Goal: Information Seeking & Learning: Learn about a topic

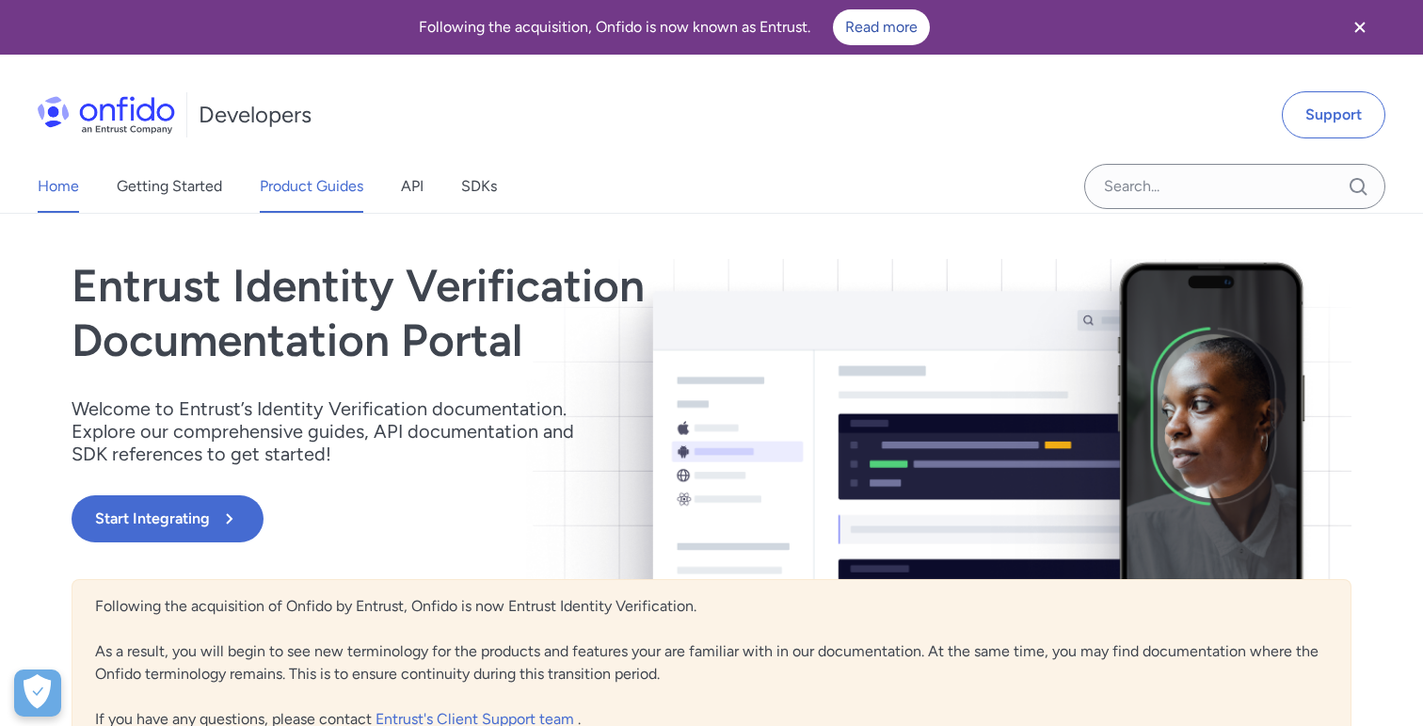
click at [309, 185] on link "Product Guides" at bounding box center [312, 186] width 104 height 53
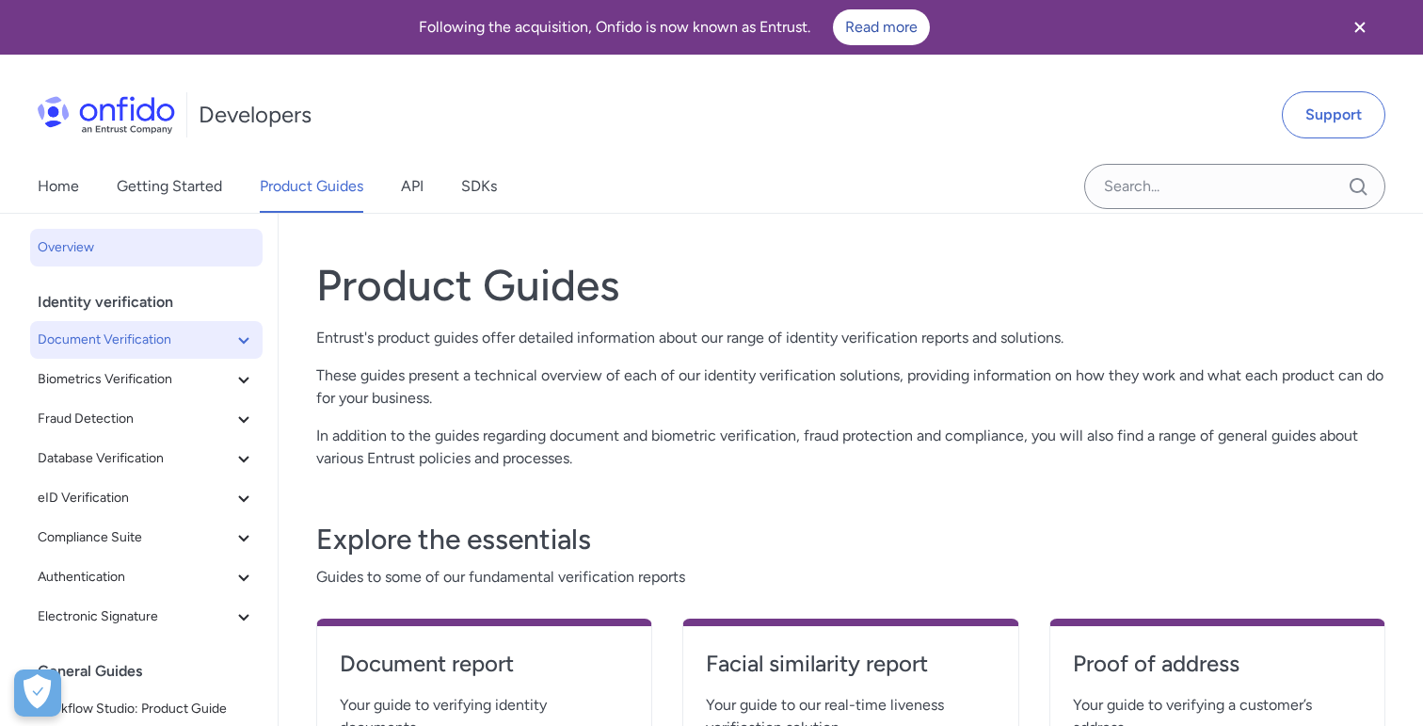
click at [182, 346] on span "Document Verification" at bounding box center [135, 340] width 195 height 23
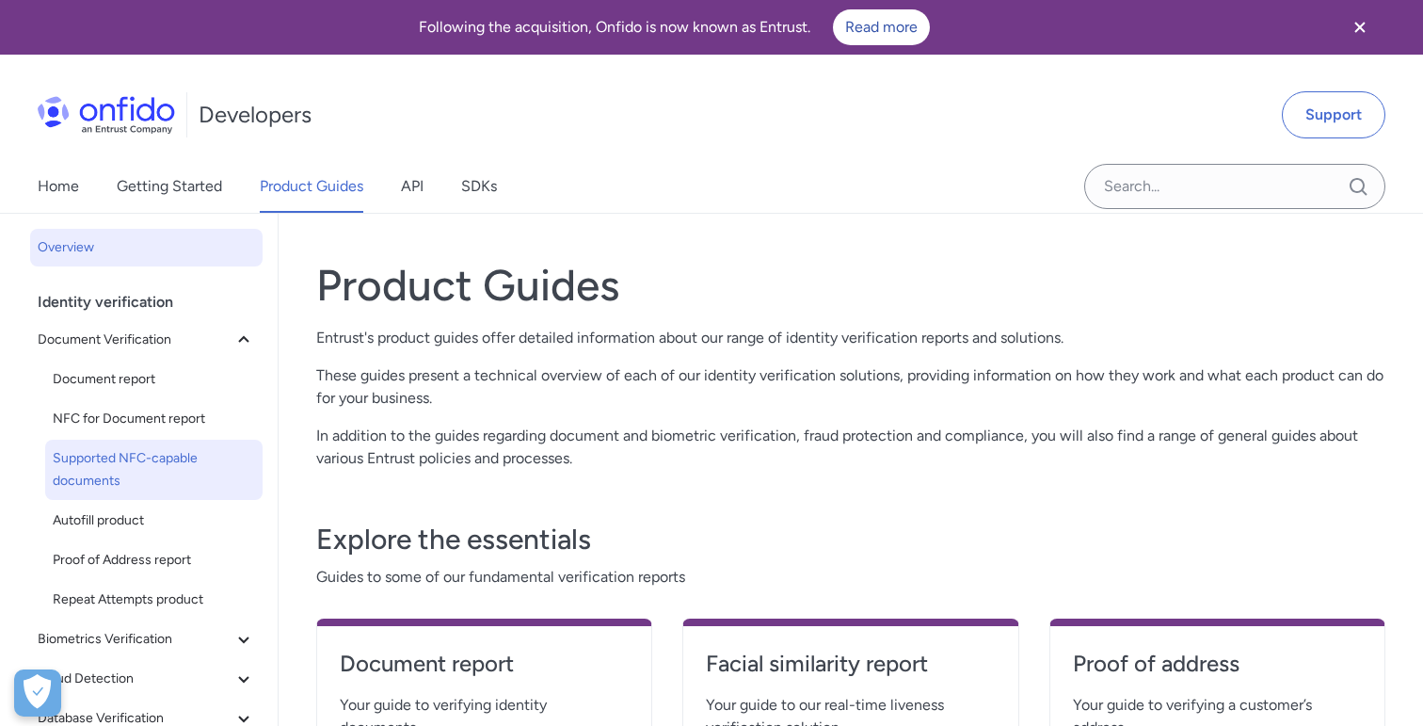
click at [130, 449] on span "Supported NFC-capable documents" at bounding box center [154, 469] width 202 height 45
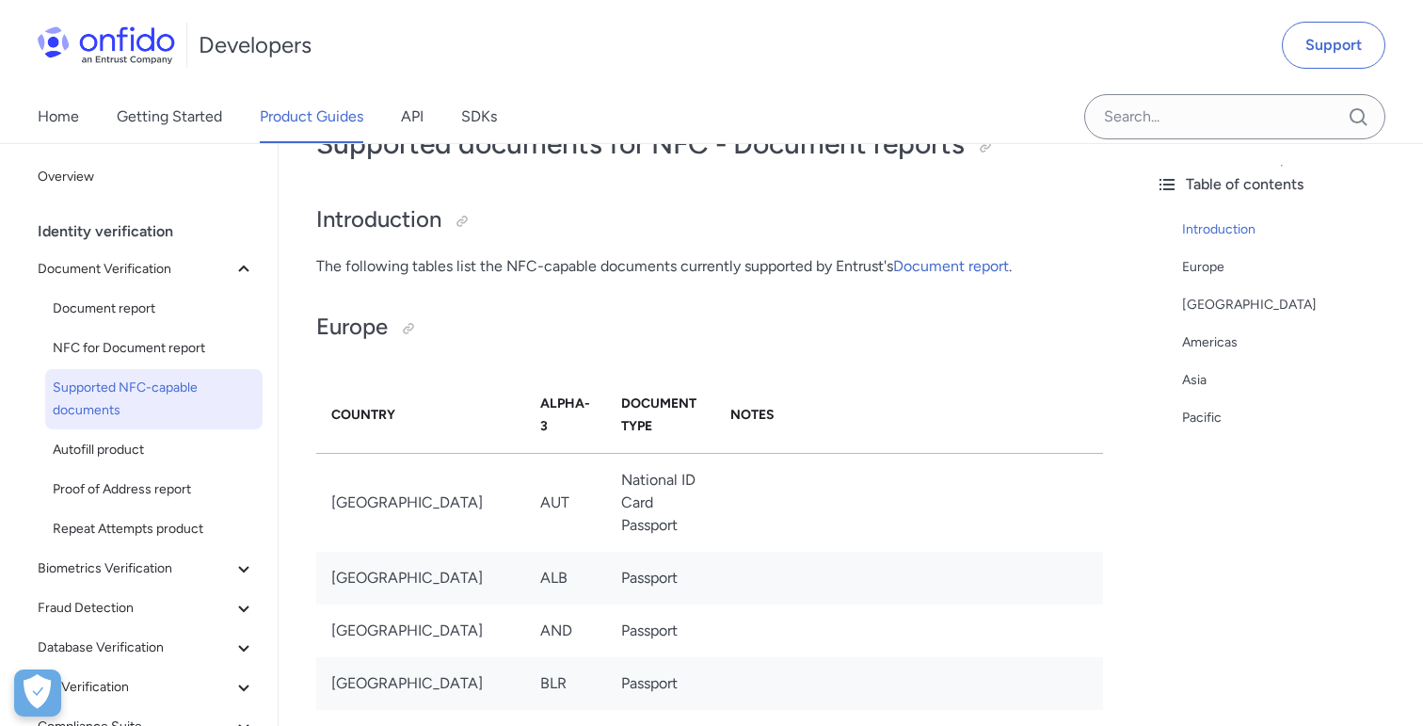
scroll to position [94, 0]
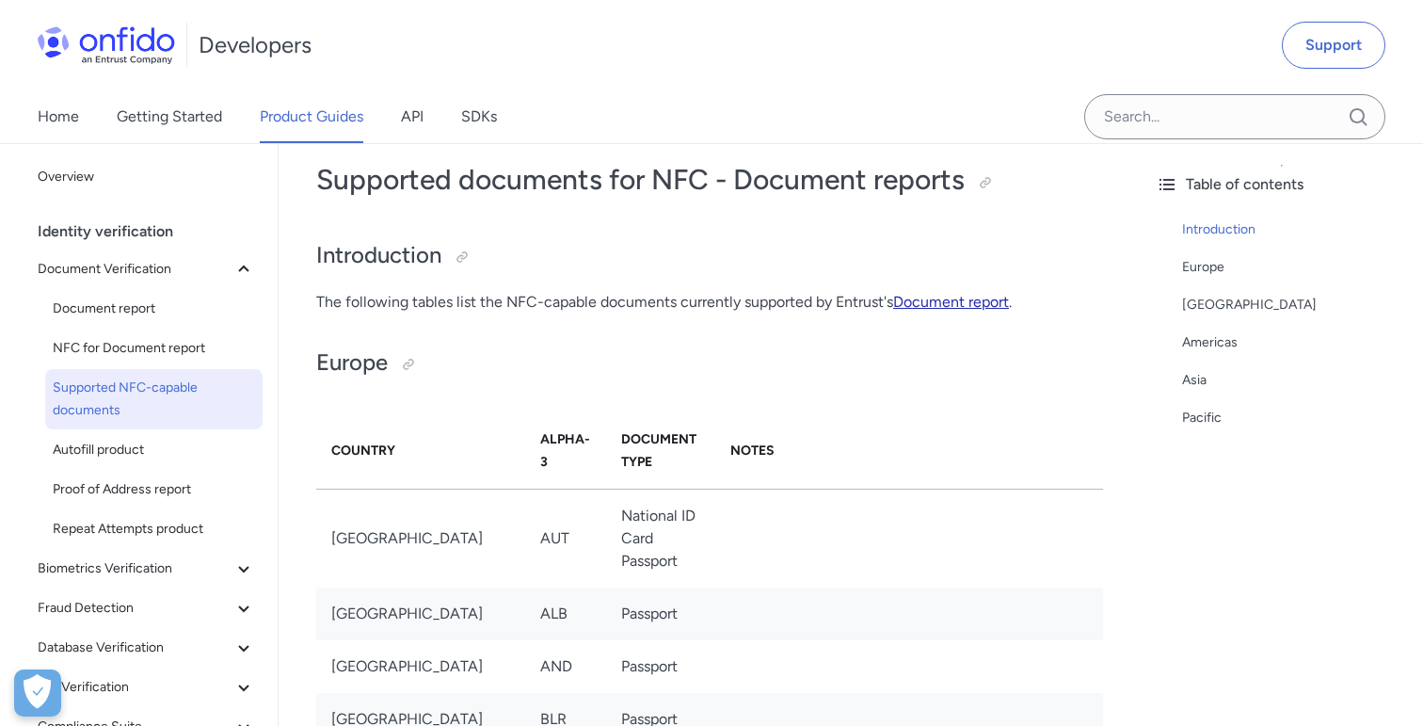
click at [968, 305] on link "Document report" at bounding box center [951, 302] width 116 height 18
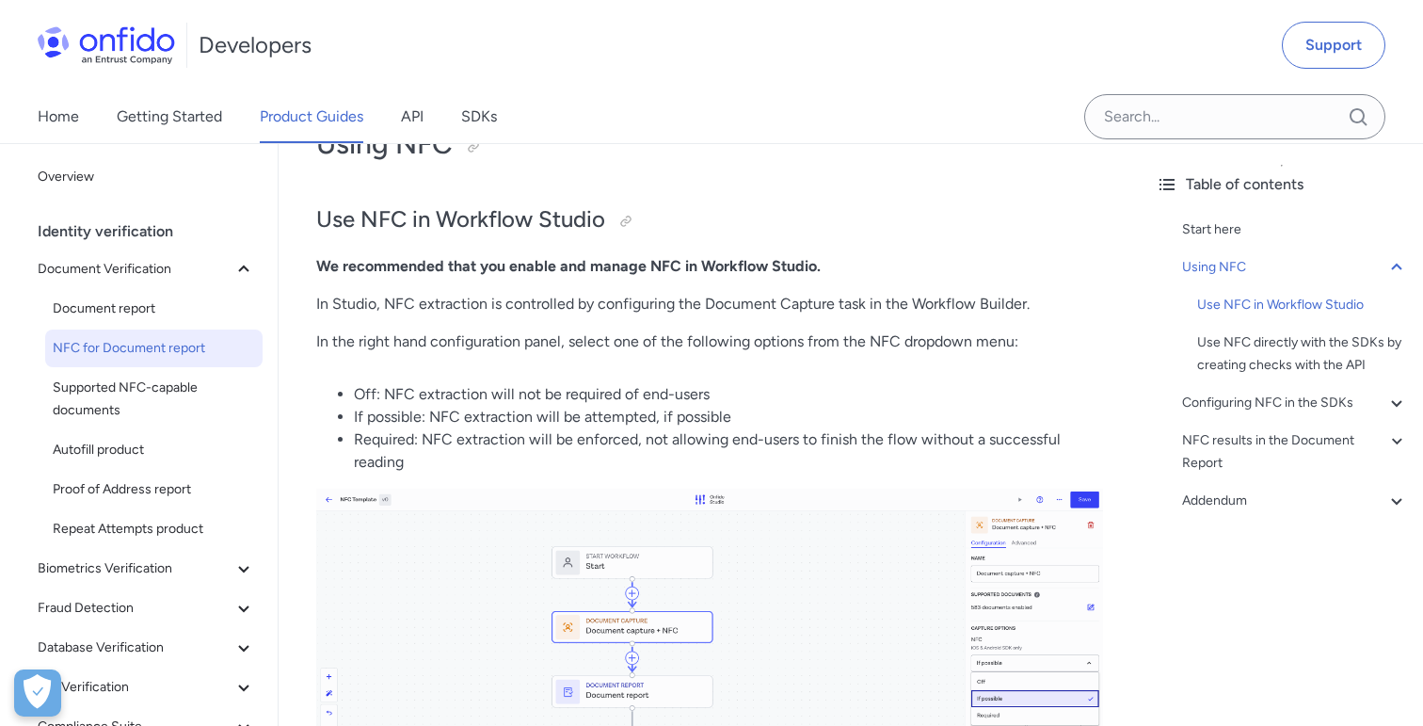
scroll to position [751, 0]
